Goal: Information Seeking & Learning: Compare options

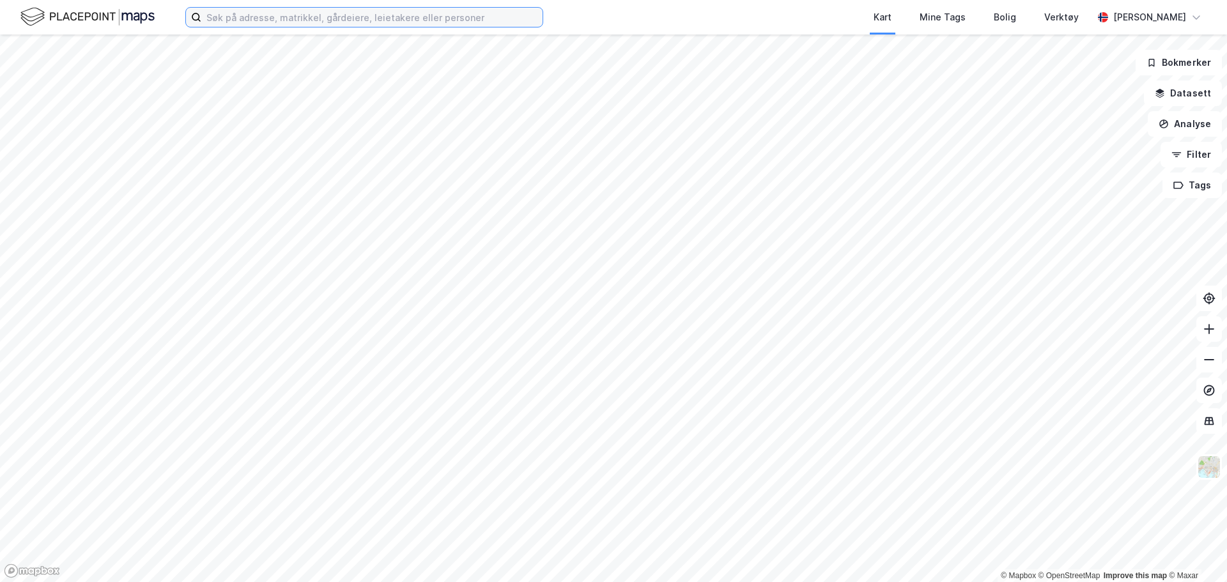
click at [229, 13] on input at bounding box center [371, 17] width 341 height 19
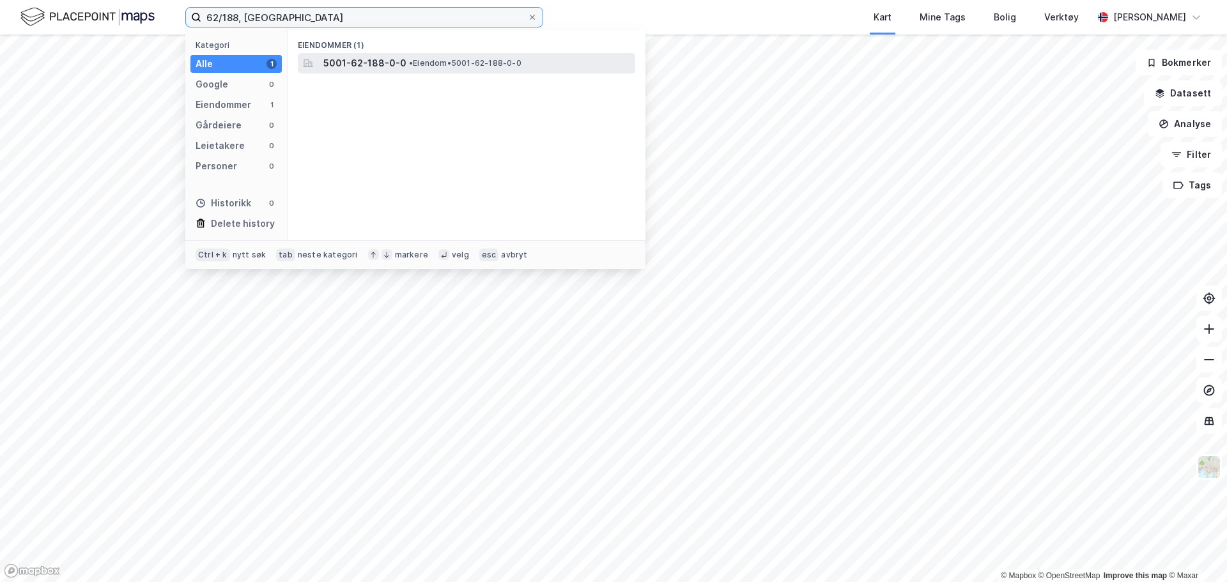
type input "62/188, [GEOGRAPHIC_DATA]"
click at [387, 65] on span "5001-62-188-0-0" at bounding box center [364, 63] width 83 height 15
